Goal: Navigation & Orientation: Go to known website

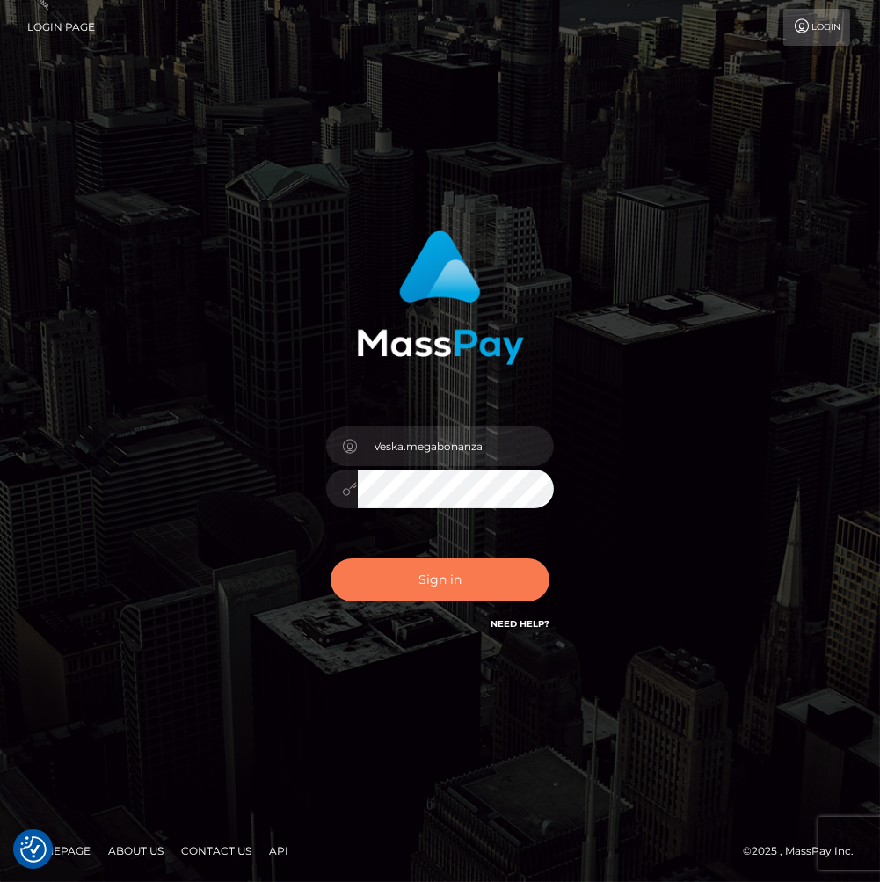
click at [453, 583] on button "Sign in" at bounding box center [441, 579] width 220 height 43
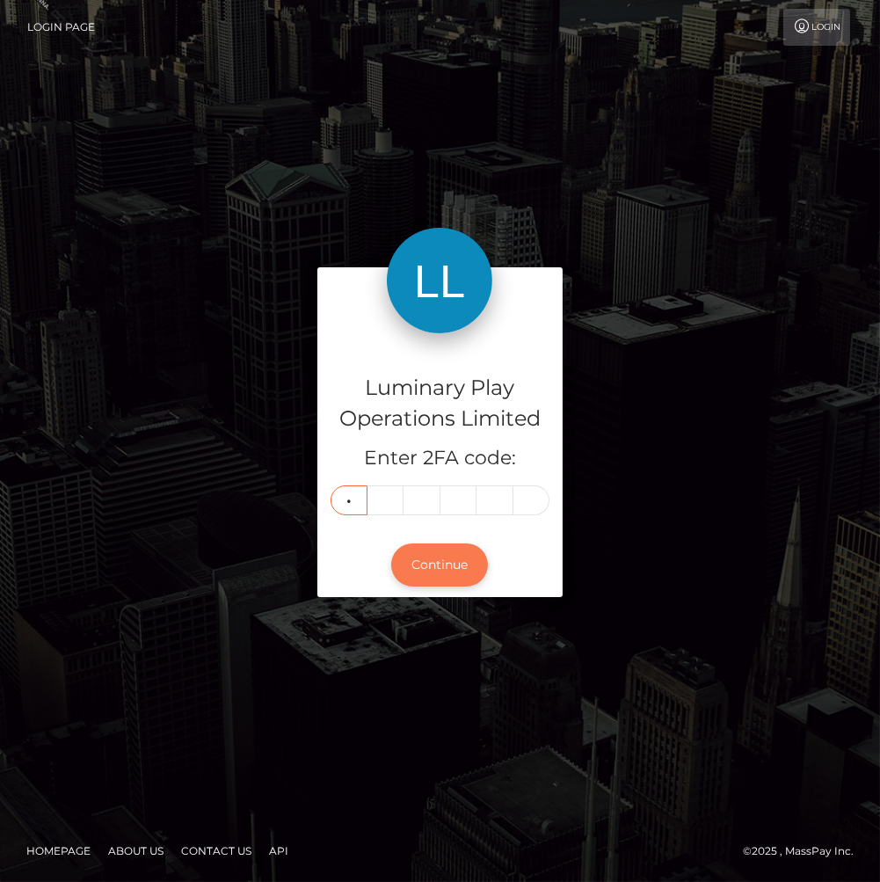
type input "9"
type input "7"
type input "5"
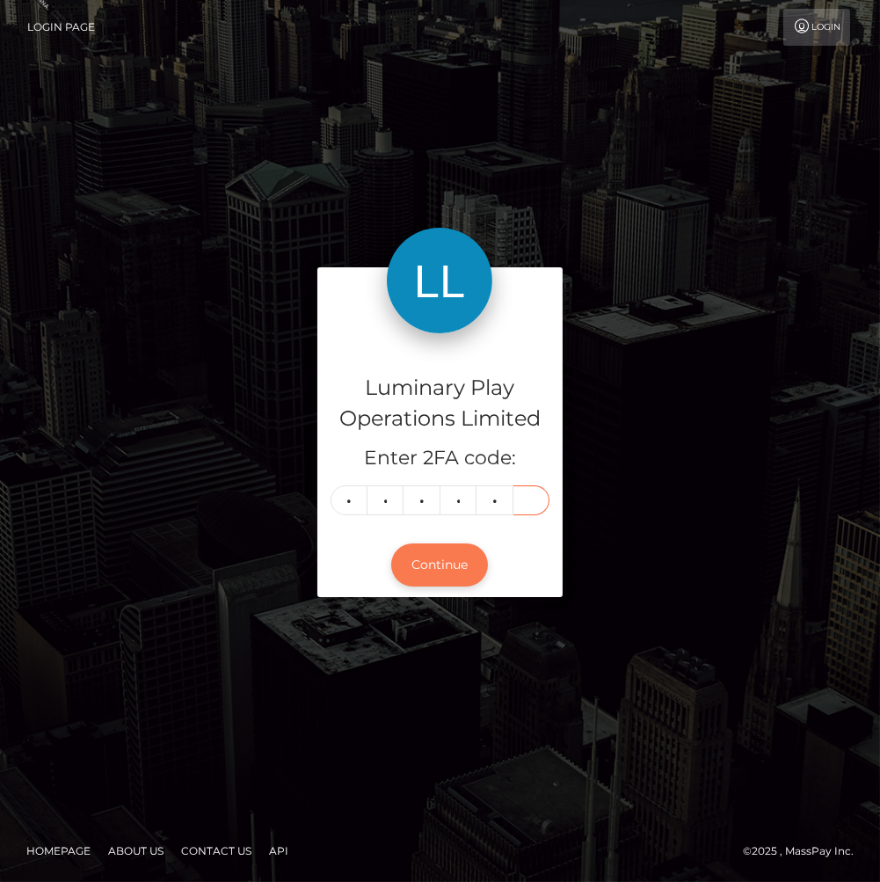
type input "1"
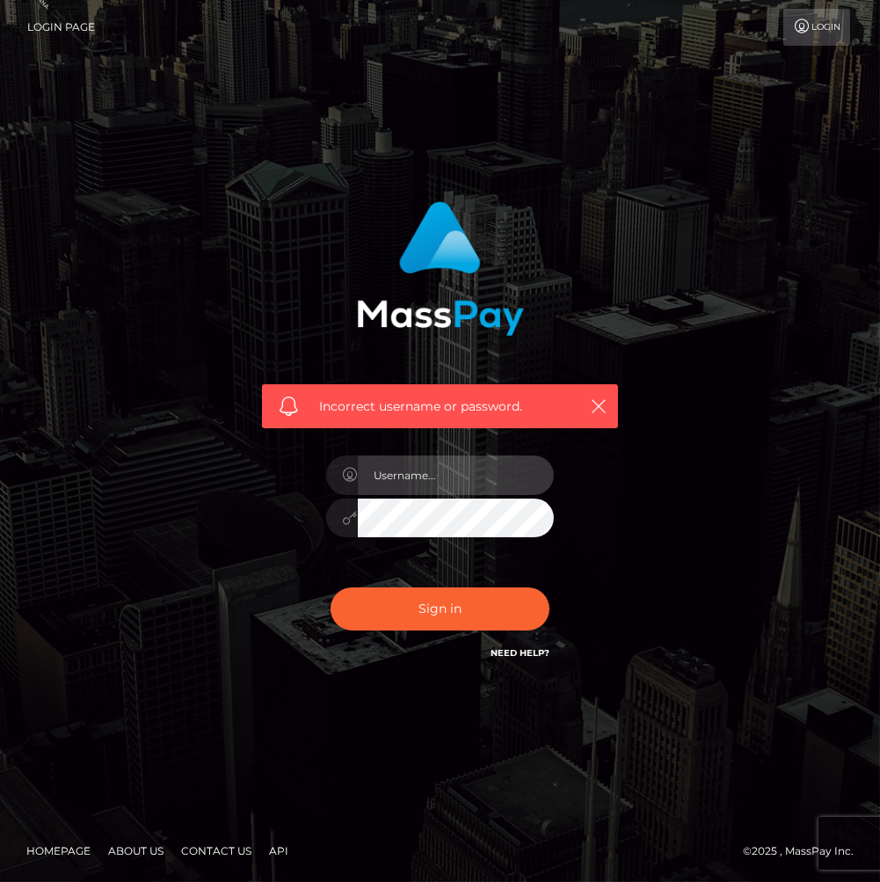
type input "Veska.megabonanza"
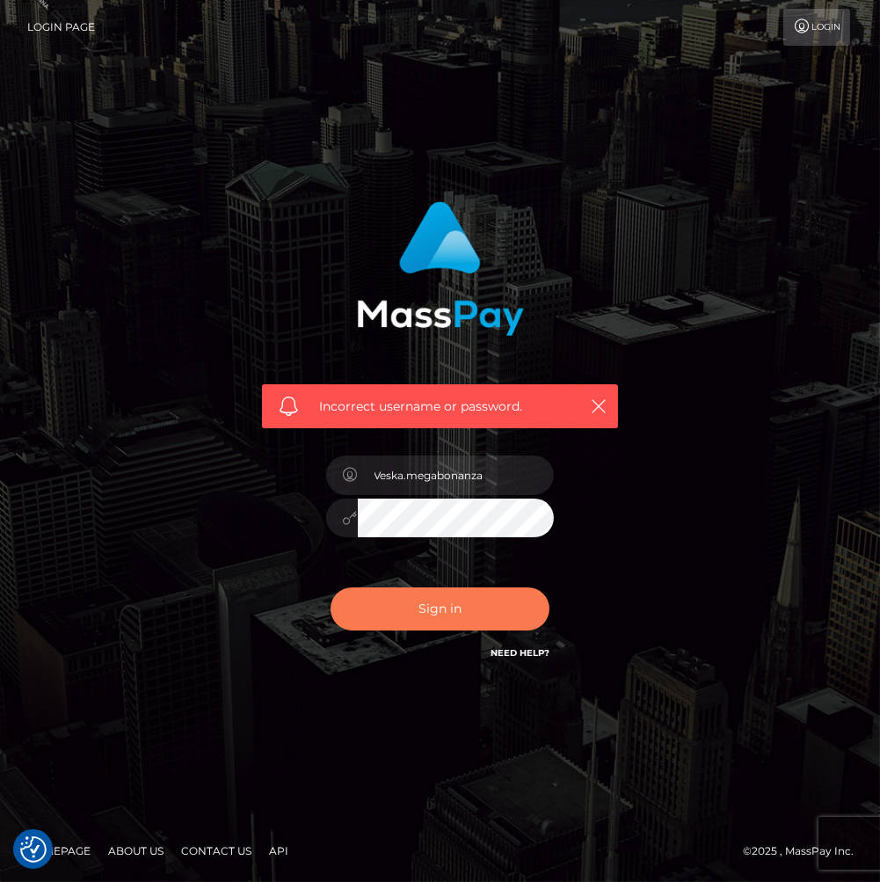
click at [424, 604] on button "Sign in" at bounding box center [441, 608] width 220 height 43
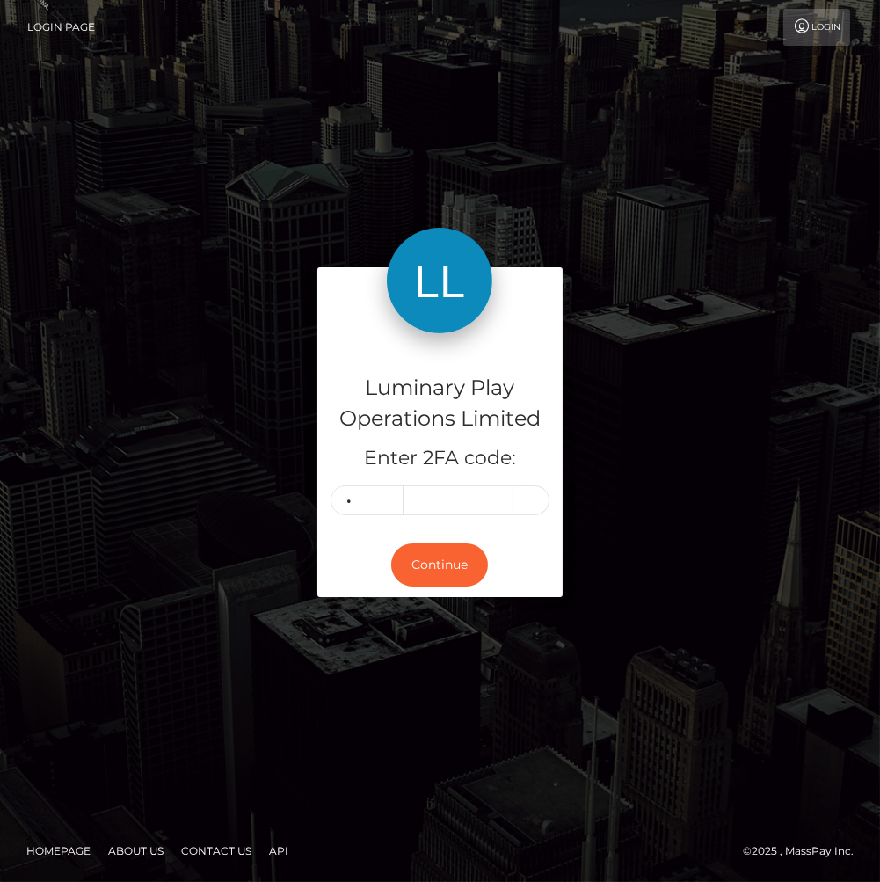
type input "9"
type input "8"
type input "5"
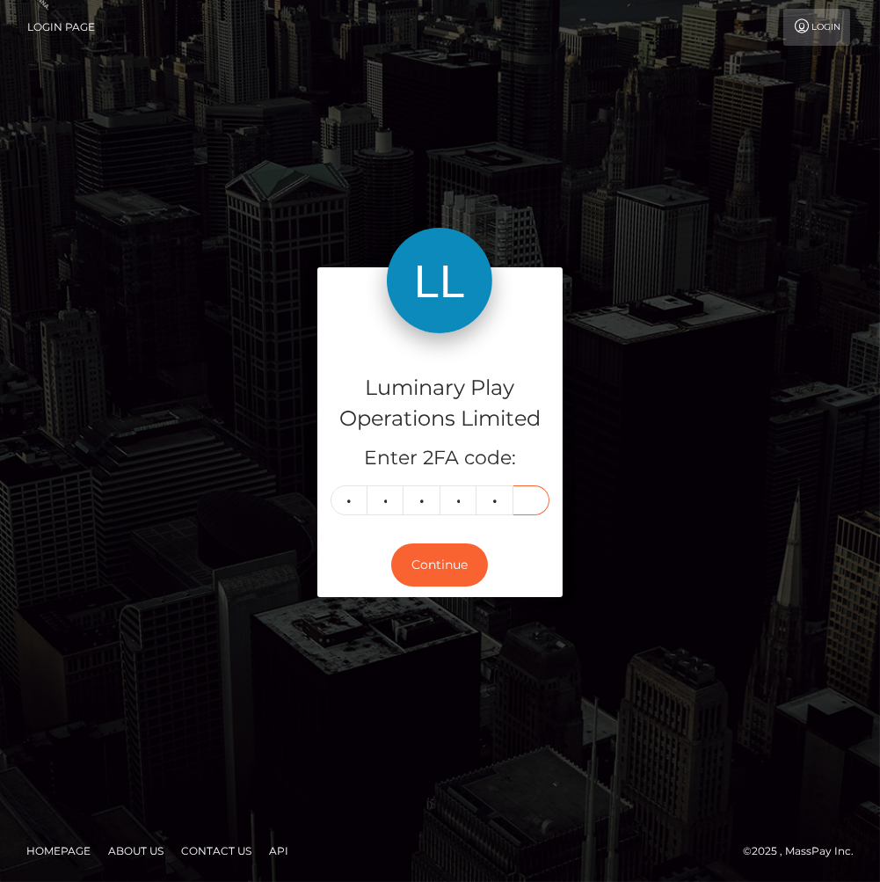
type input "1"
